Goal: Information Seeking & Learning: Find specific fact

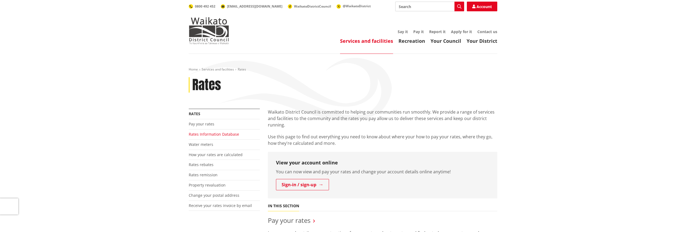
click at [209, 133] on link "Rates Information Database" at bounding box center [214, 134] width 50 height 5
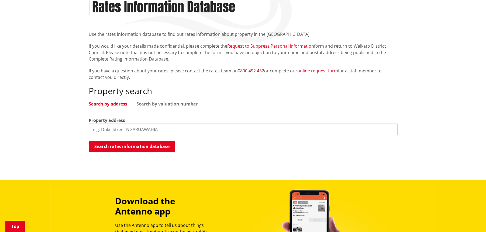
scroll to position [81, 0]
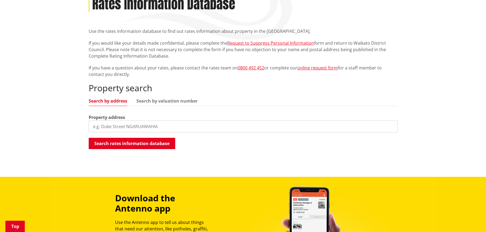
click at [116, 121] on input "search" at bounding box center [243, 127] width 309 height 12
type input "9 upland"
click at [127, 144] on button "Search rates information database" at bounding box center [132, 143] width 86 height 11
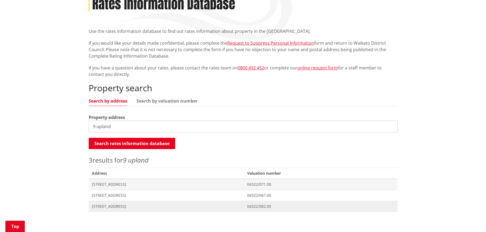
click at [121, 207] on span "[STREET_ADDRESS]" at bounding box center [166, 206] width 149 height 5
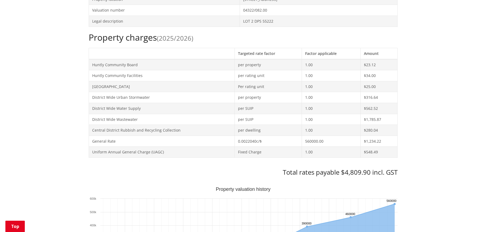
scroll to position [215, 0]
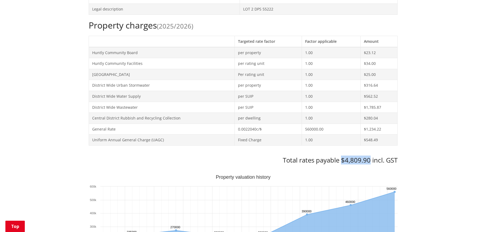
drag, startPoint x: 342, startPoint y: 161, endPoint x: 370, endPoint y: 159, distance: 28.3
click at [370, 159] on h3 "Total rates payable $4,809.90 incl. GST" at bounding box center [243, 160] width 309 height 8
copy h3 "$4,809.90"
click at [442, 95] on div "Home Services and facilities Rates Rates Information Database Rates Information…" at bounding box center [243, 221] width 486 height 766
